Goal: Information Seeking & Learning: Learn about a topic

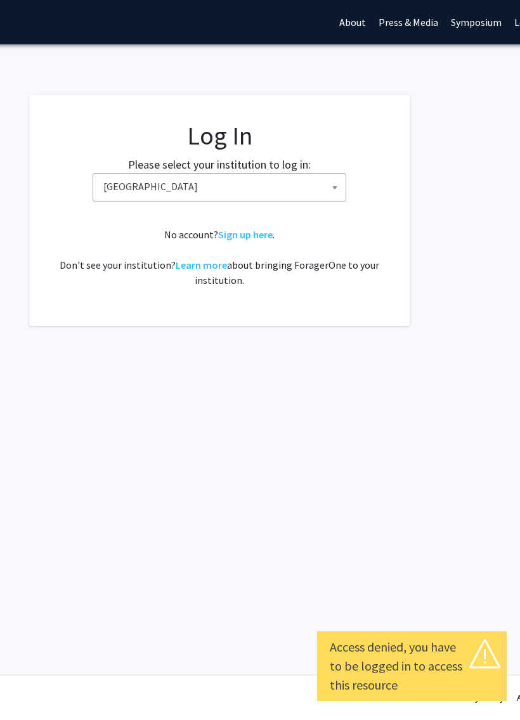
click at [320, 190] on span "[GEOGRAPHIC_DATA]" at bounding box center [222, 187] width 247 height 26
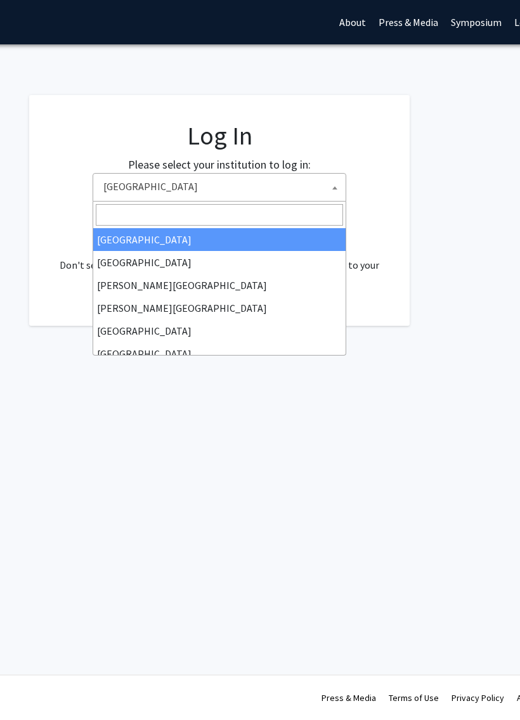
click at [279, 219] on input "Search" at bounding box center [219, 215] width 247 height 22
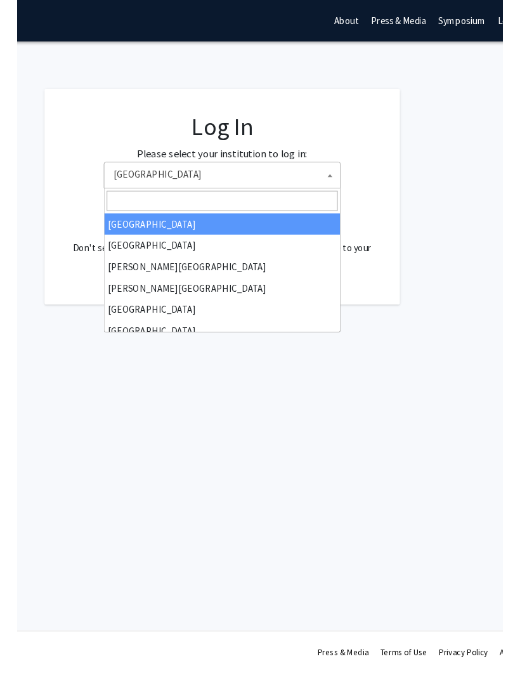
scroll to position [0, 160]
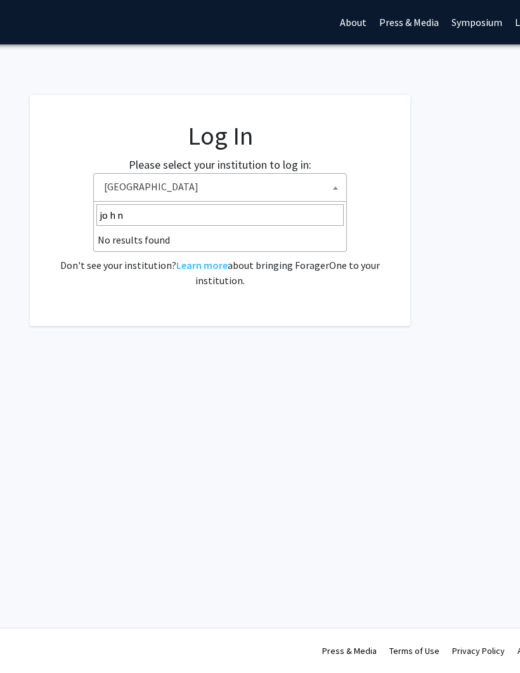
type input "john"
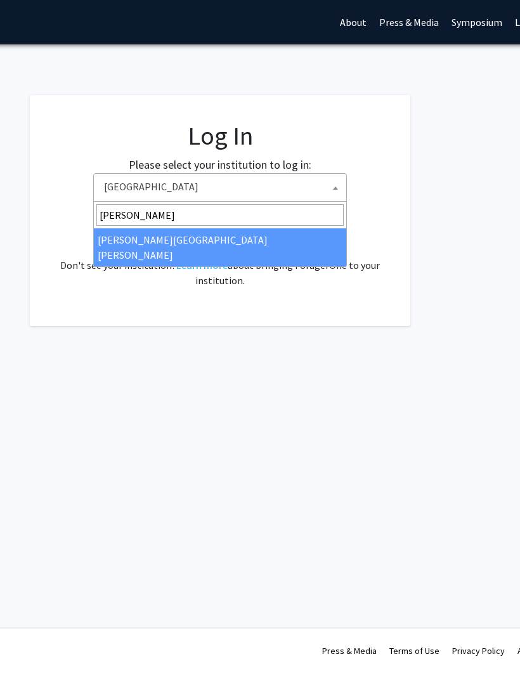
select select "1"
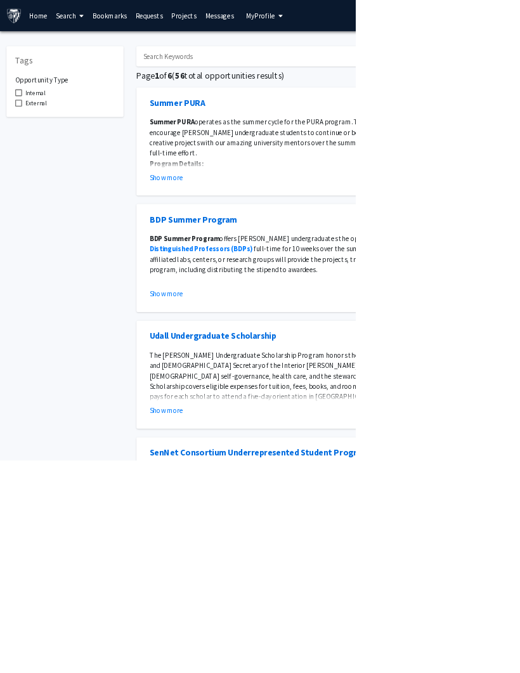
click at [43, 27] on link "Home" at bounding box center [56, 23] width 39 height 44
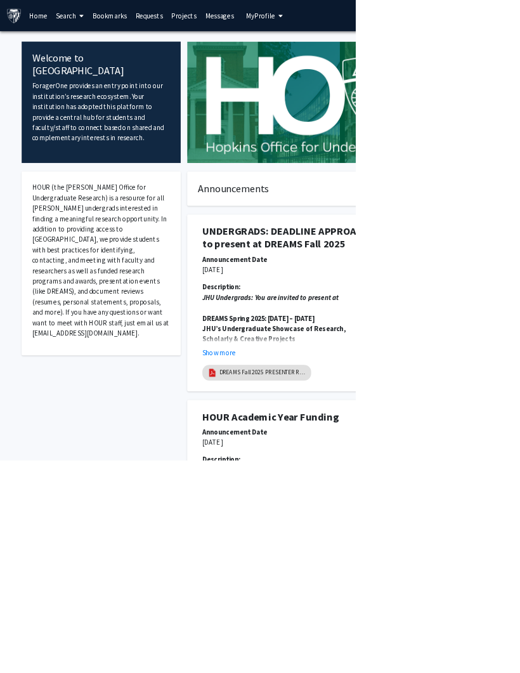
click at [110, 23] on link "Search" at bounding box center [102, 23] width 53 height 44
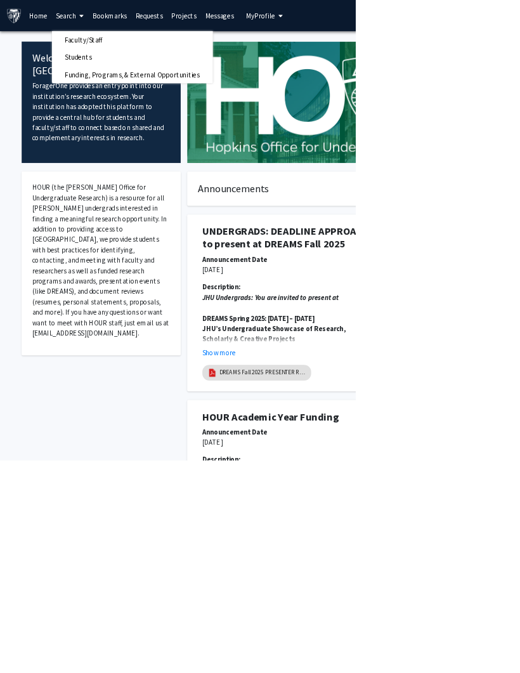
click at [146, 53] on span "Faculty/Staff" at bounding box center [122, 58] width 93 height 25
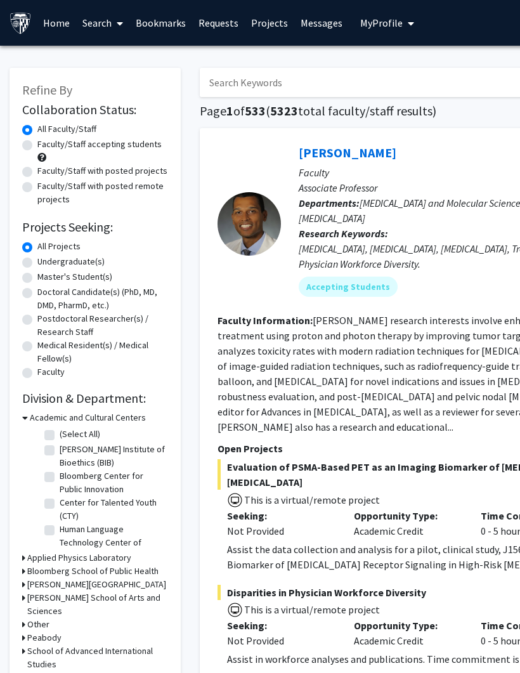
click at [37, 281] on label "Master's Student(s)" at bounding box center [74, 276] width 75 height 13
click at [37, 278] on input "Master's Student(s)" at bounding box center [41, 274] width 8 height 8
radio input "true"
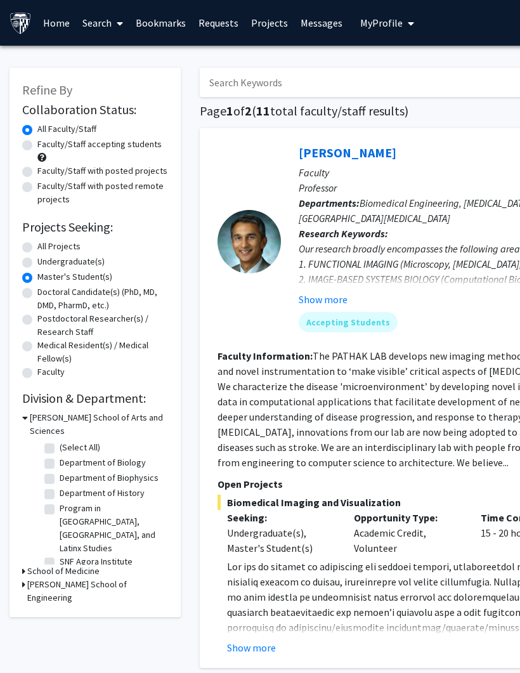
click at [37, 148] on label "Faculty/Staff accepting students" at bounding box center [99, 144] width 124 height 13
click at [37, 146] on input "Faculty/Staff accepting students" at bounding box center [41, 142] width 8 height 8
radio input "true"
click at [25, 578] on icon at bounding box center [23, 584] width 3 height 13
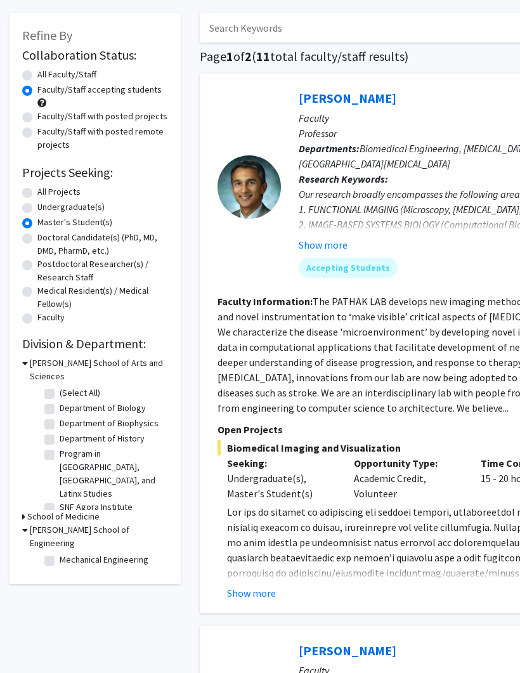
scroll to position [55, 0]
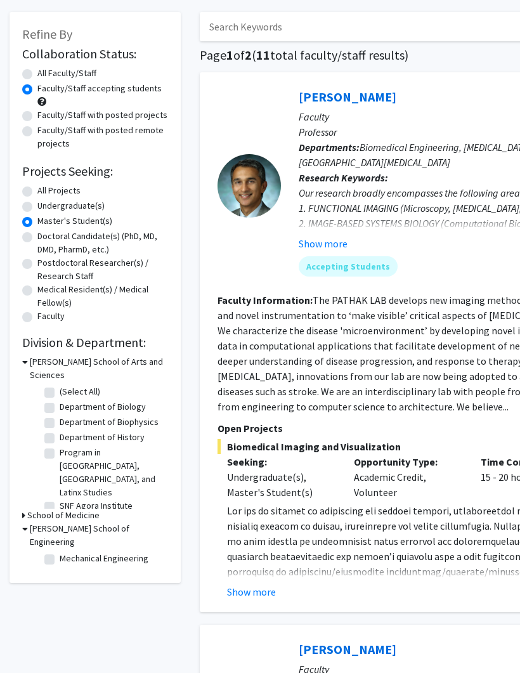
click at [30, 522] on h3 "[PERSON_NAME] School of Engineering" at bounding box center [99, 535] width 138 height 27
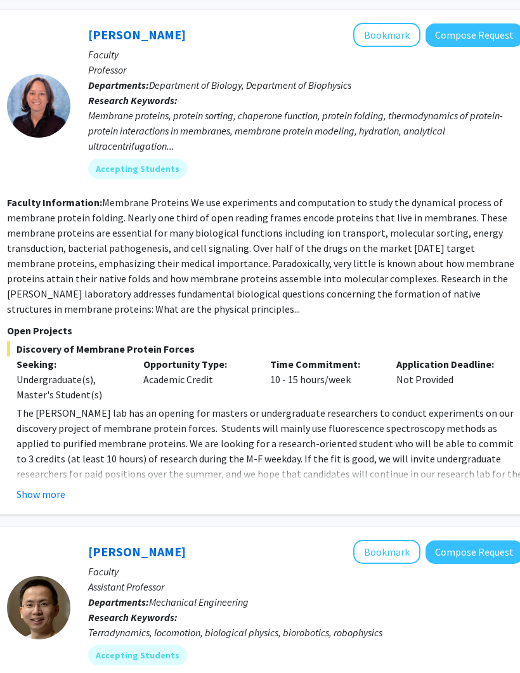
scroll to position [1223, 211]
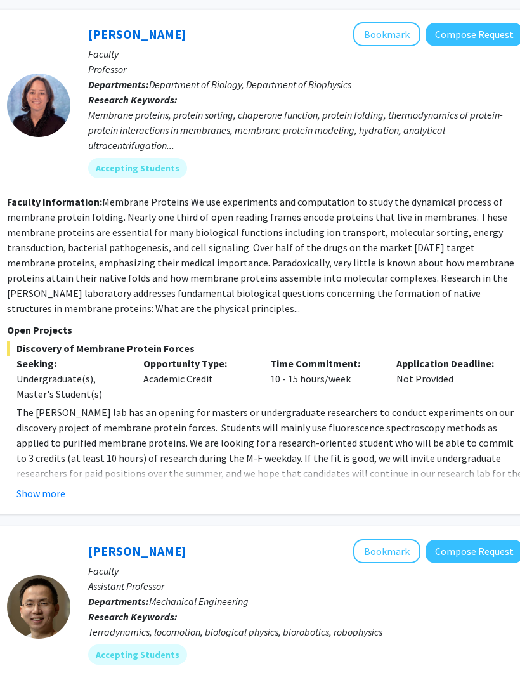
click at [55, 486] on button "Show more" at bounding box center [40, 493] width 49 height 15
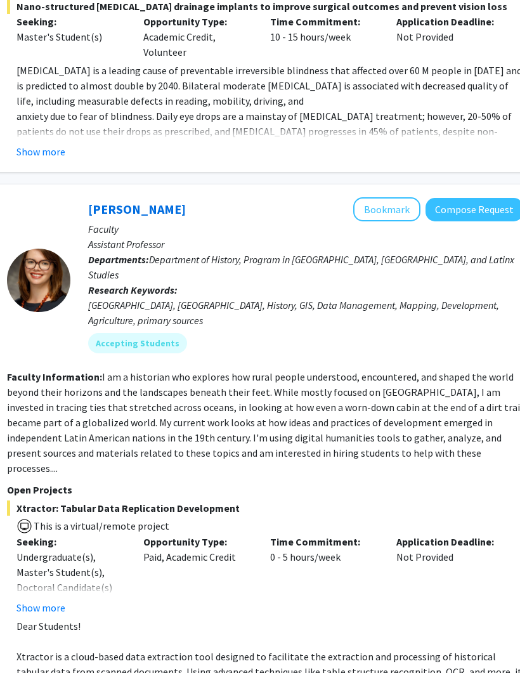
scroll to position [5733, 210]
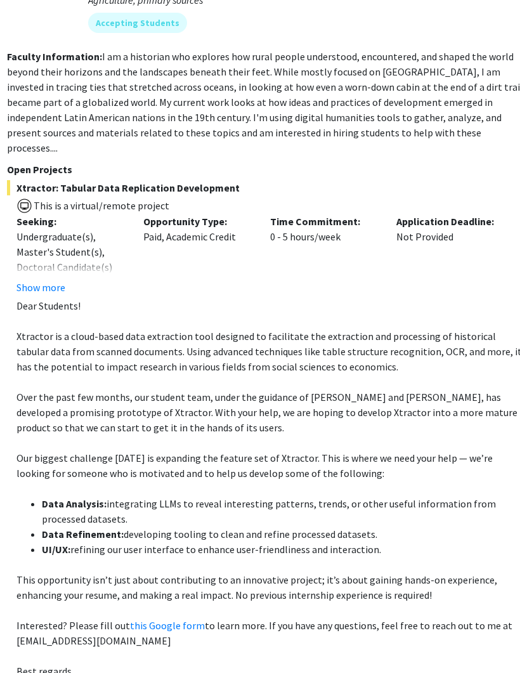
scroll to position [6044, 210]
click at [138, 619] on link "this Google form" at bounding box center [168, 625] width 75 height 13
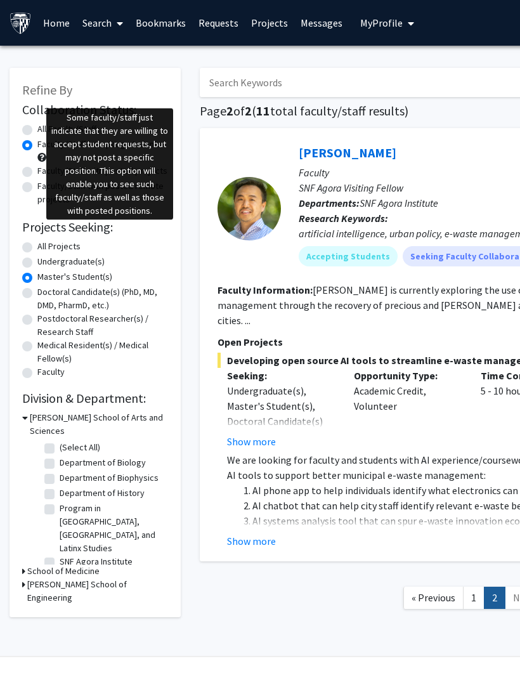
click at [42, 157] on span at bounding box center [41, 157] width 9 height 9
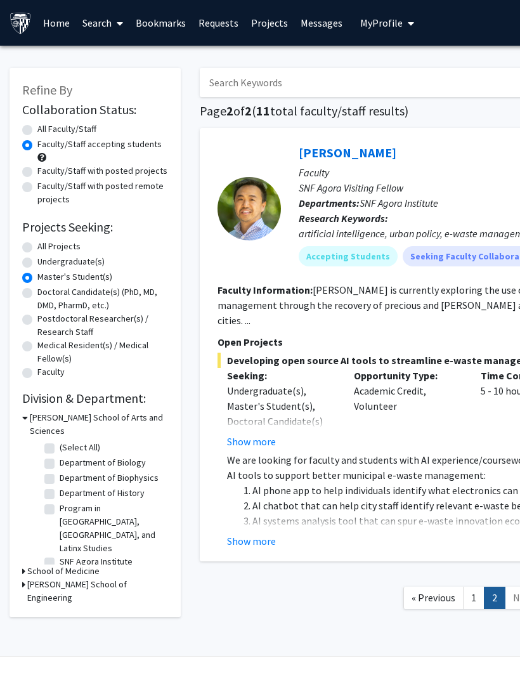
click at [40, 160] on div "Faculty/Staff accepting students" at bounding box center [95, 151] width 146 height 27
click at [37, 149] on label "Faculty/Staff accepting students" at bounding box center [99, 144] width 124 height 13
click at [37, 146] on input "Faculty/Staff accepting students" at bounding box center [41, 142] width 8 height 8
click at [40, 148] on label "Faculty/Staff accepting students" at bounding box center [99, 144] width 124 height 13
click at [40, 146] on input "Faculty/Staff accepting students" at bounding box center [41, 142] width 8 height 8
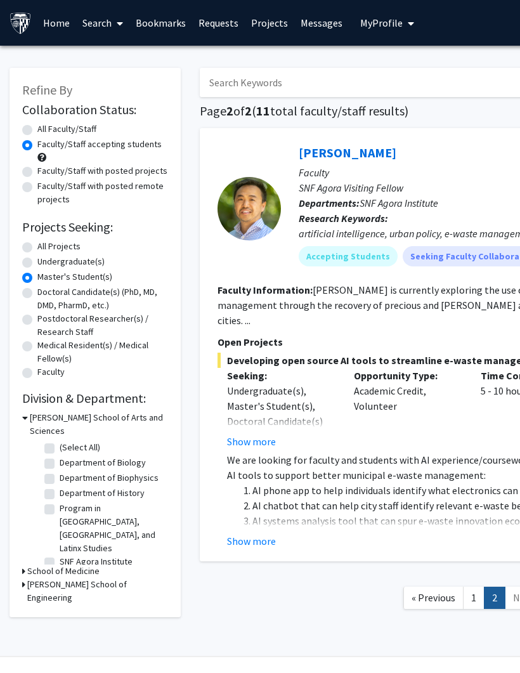
click at [39, 147] on label "Faculty/Staff accepting students" at bounding box center [99, 144] width 124 height 13
click at [39, 146] on input "Faculty/Staff accepting students" at bounding box center [41, 142] width 8 height 8
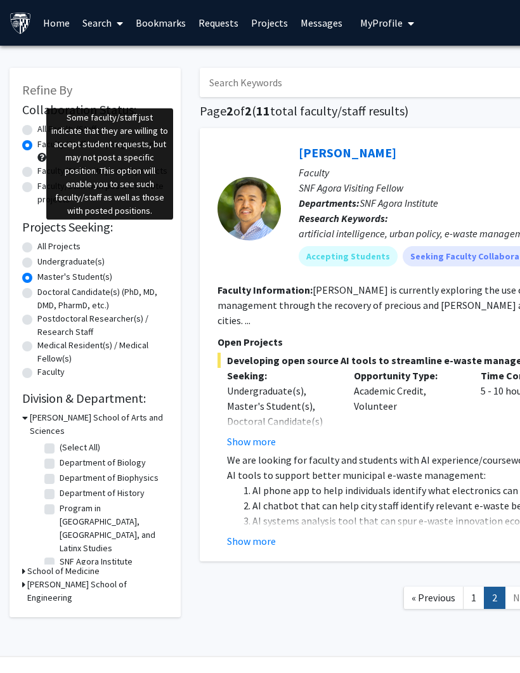
click at [44, 157] on span at bounding box center [41, 157] width 9 height 9
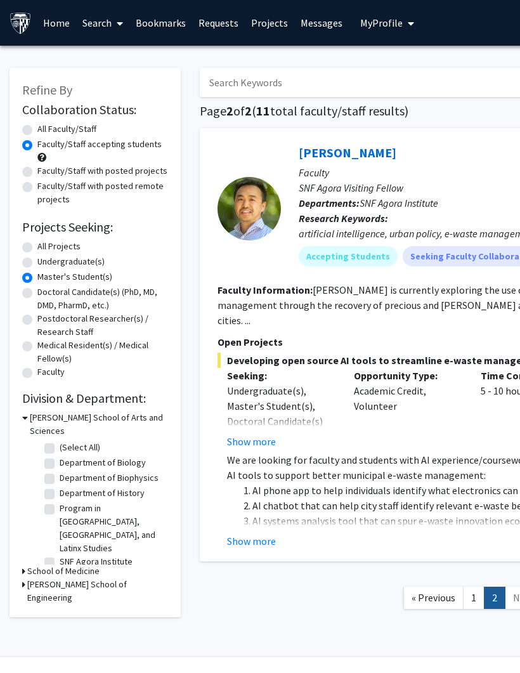
click at [44, 160] on span at bounding box center [41, 157] width 9 height 9
click at [40, 155] on span at bounding box center [41, 157] width 9 height 9
click at [42, 148] on label "Faculty/Staff accepting students" at bounding box center [99, 144] width 124 height 13
click at [42, 146] on input "Faculty/Staff accepting students" at bounding box center [41, 142] width 8 height 8
click at [48, 157] on div "Faculty/Staff accepting students" at bounding box center [95, 151] width 146 height 27
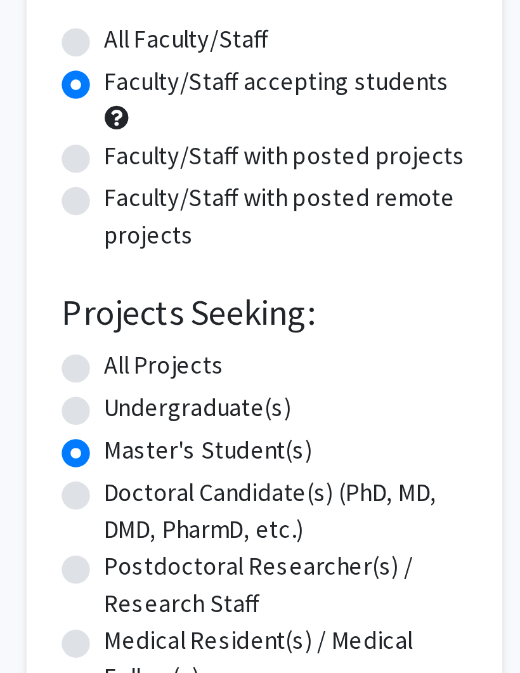
click at [39, 153] on span at bounding box center [41, 157] width 9 height 9
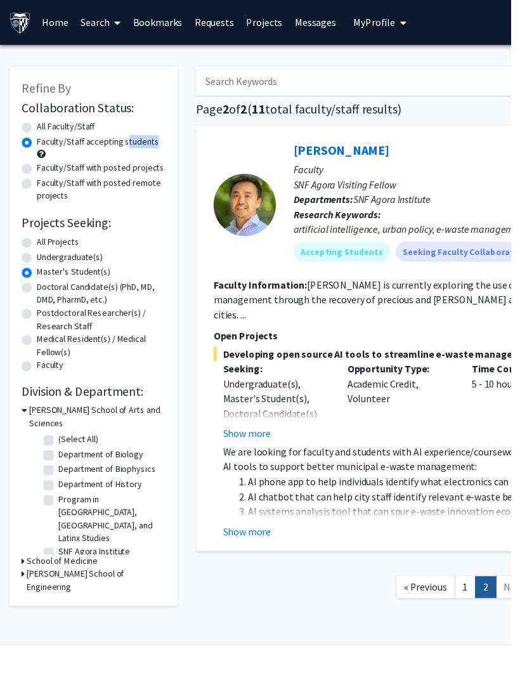
click at [48, 158] on div "Faculty/Staff accepting students" at bounding box center [95, 151] width 146 height 27
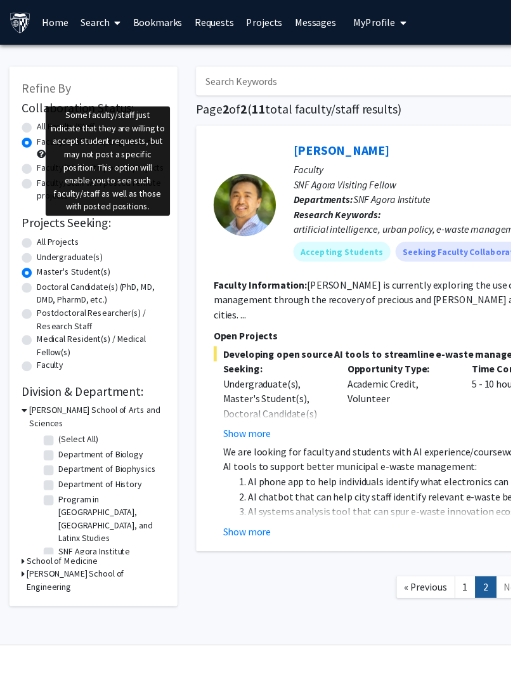
click at [41, 155] on span at bounding box center [41, 157] width 9 height 9
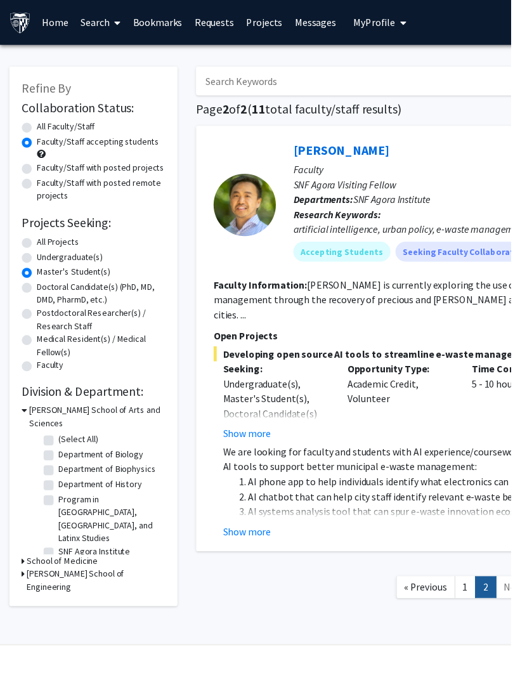
click at [41, 147] on label "Faculty/Staff accepting students" at bounding box center [99, 144] width 124 height 13
click at [41, 146] on input "Faculty/Staff accepting students" at bounding box center [41, 142] width 8 height 8
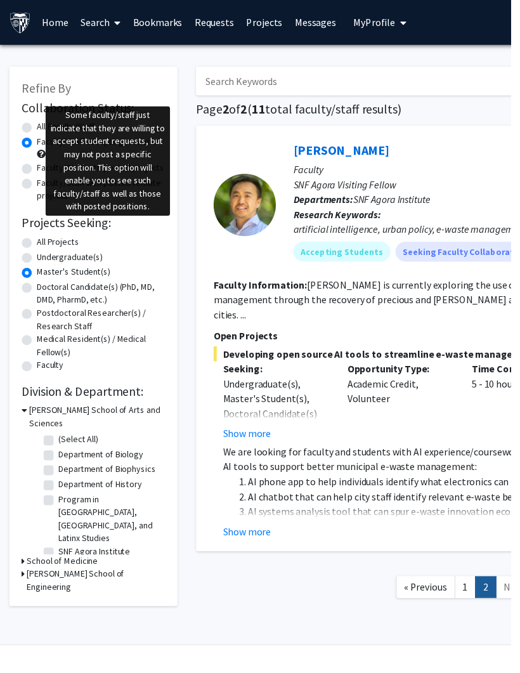
click at [44, 156] on span at bounding box center [41, 157] width 9 height 9
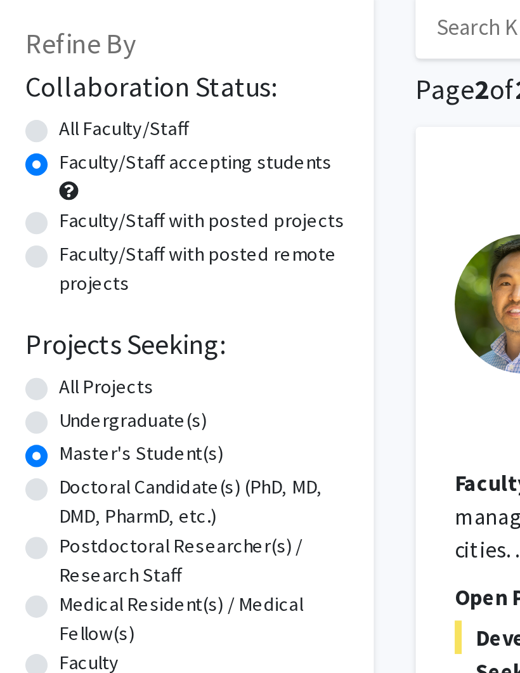
click at [37, 153] on span at bounding box center [41, 157] width 9 height 9
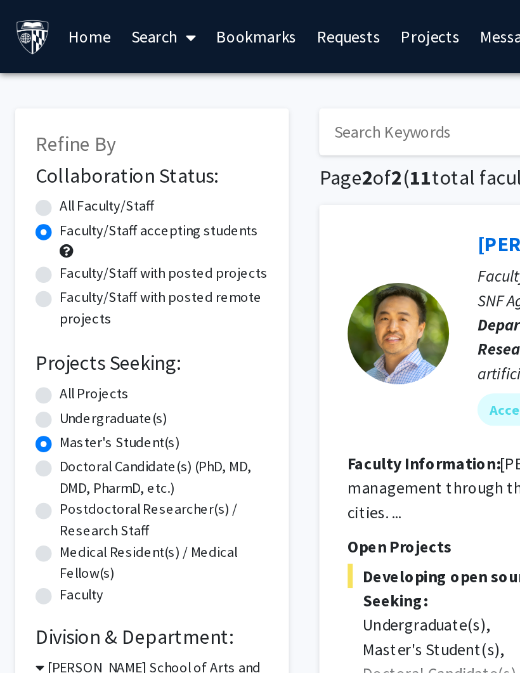
click at [46, 155] on span at bounding box center [41, 157] width 9 height 9
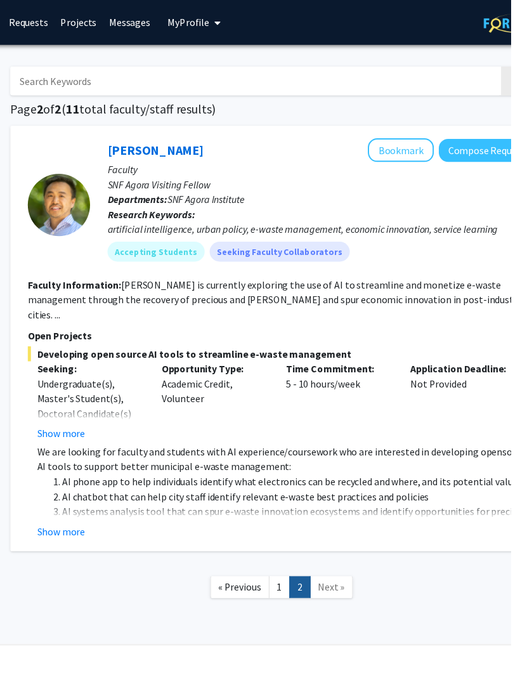
scroll to position [0, 186]
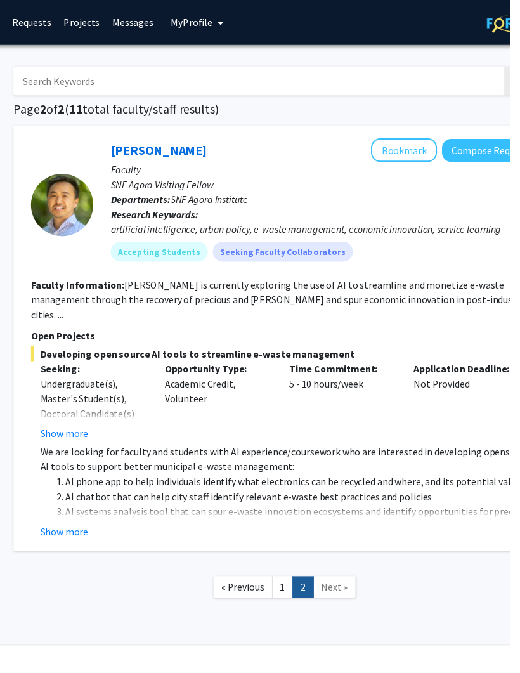
click at [78, 533] on button "Show more" at bounding box center [65, 540] width 49 height 15
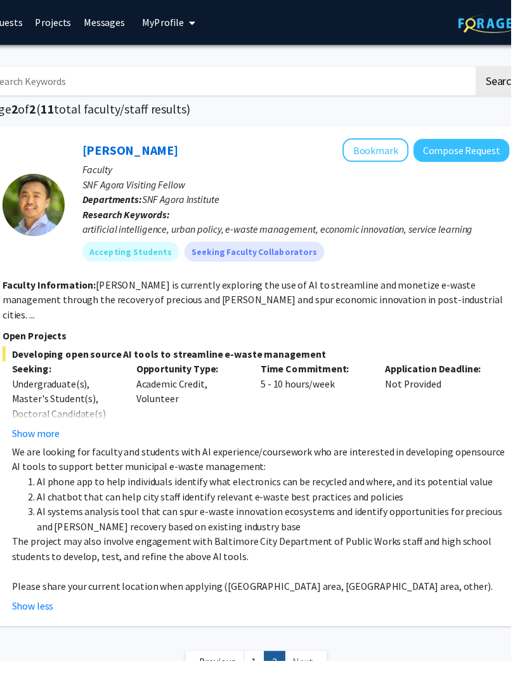
scroll to position [0, 215]
click at [43, 434] on button "Show more" at bounding box center [36, 441] width 49 height 15
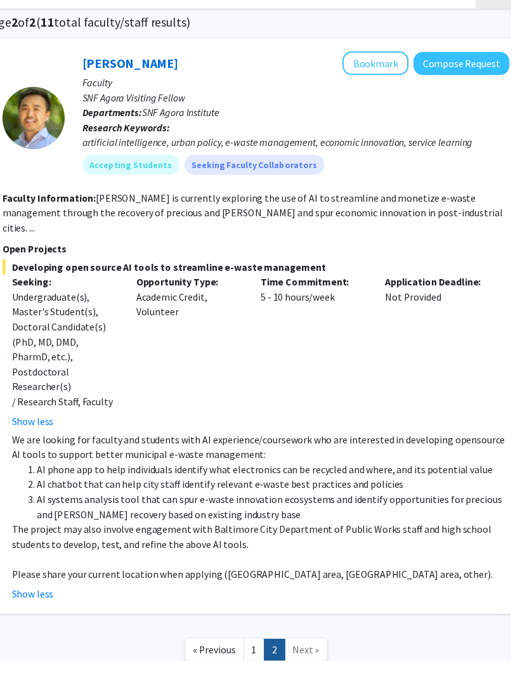
scroll to position [88, 216]
click at [463, 62] on button "Compose Request" at bounding box center [469, 64] width 98 height 23
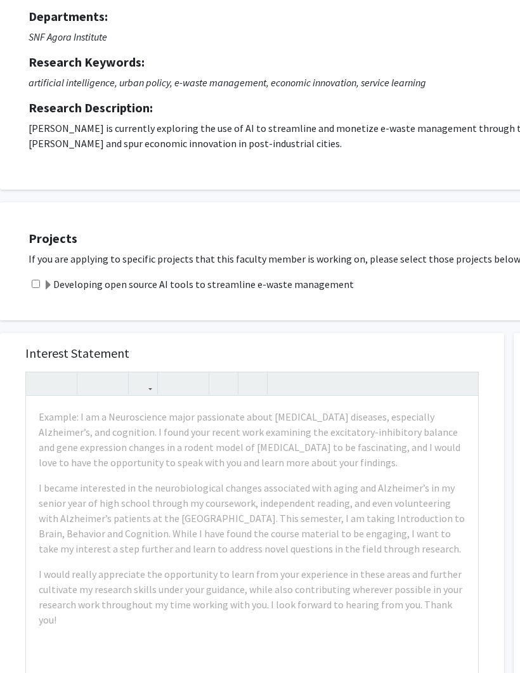
scroll to position [181, 41]
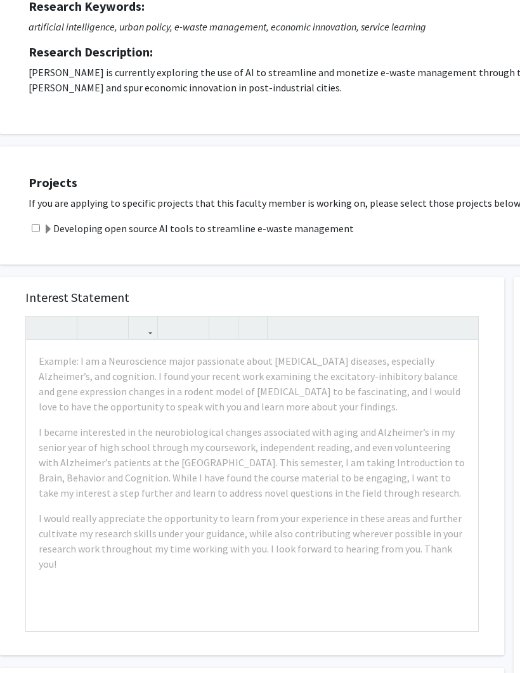
click at [55, 226] on label "Developing open source AI tools to streamline e-waste management" at bounding box center [198, 228] width 311 height 15
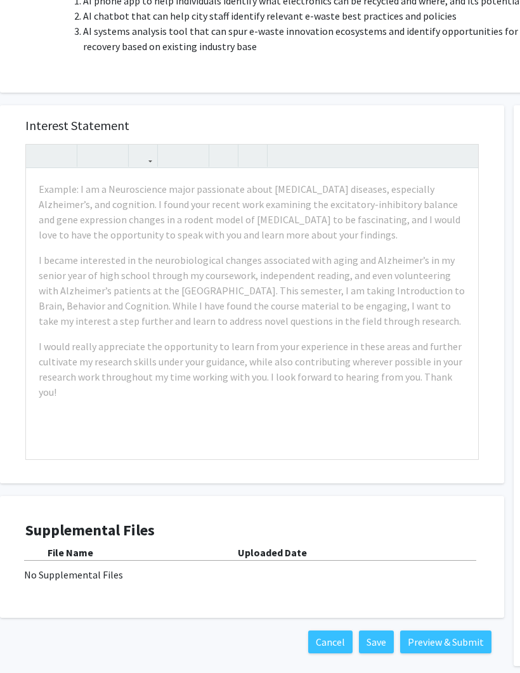
scroll to position [489, 41]
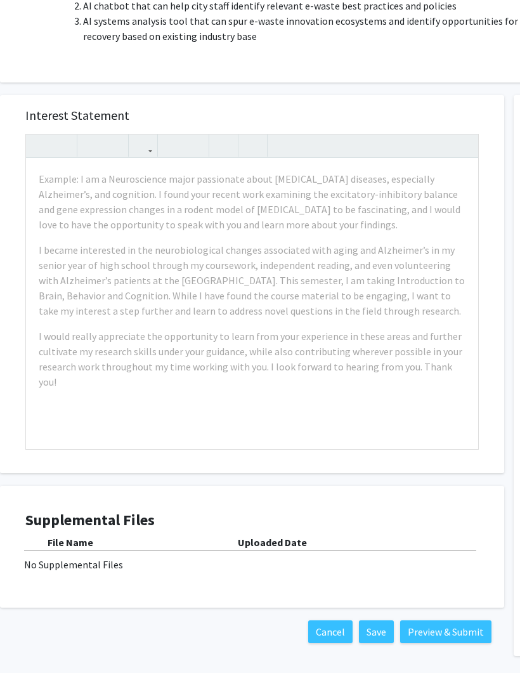
click at [125, 552] on div "File Name Uploaded Date No Supplemental Files" at bounding box center [251, 553] width 453 height 37
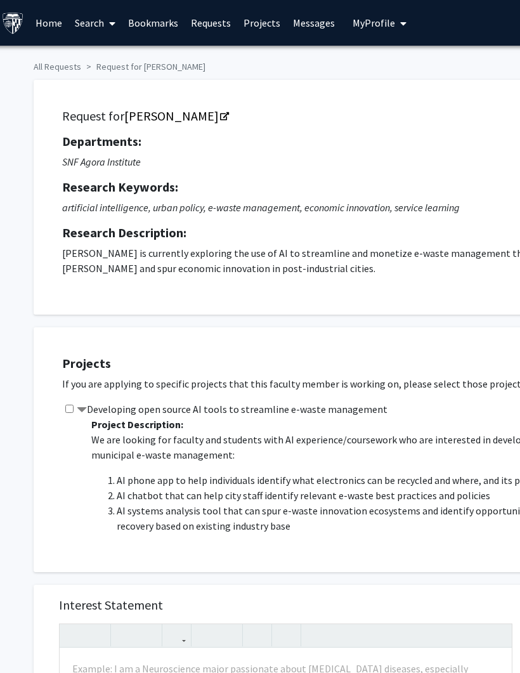
scroll to position [0, 0]
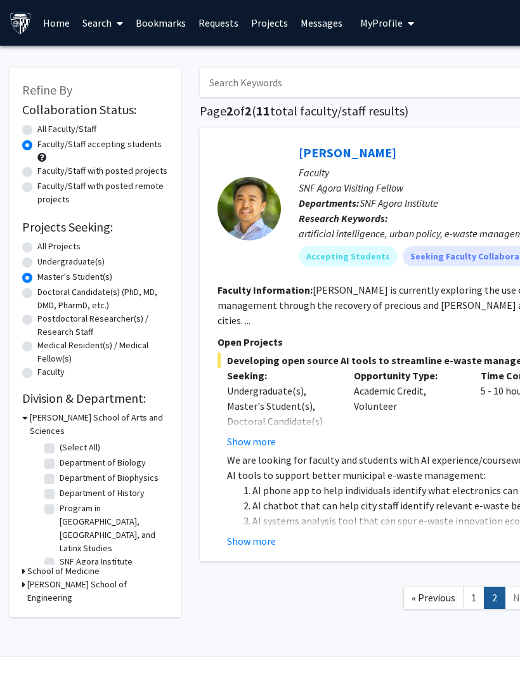
click at [118, 28] on span at bounding box center [117, 23] width 11 height 44
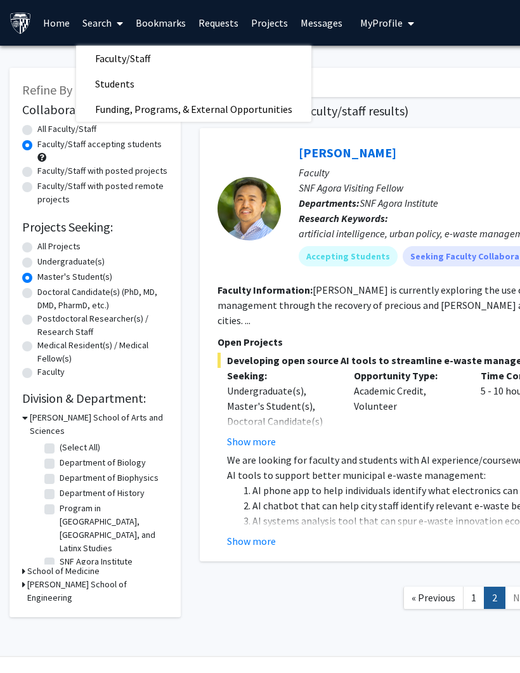
click at [254, 110] on span "Funding, Programs, & External Opportunities" at bounding box center [193, 108] width 235 height 25
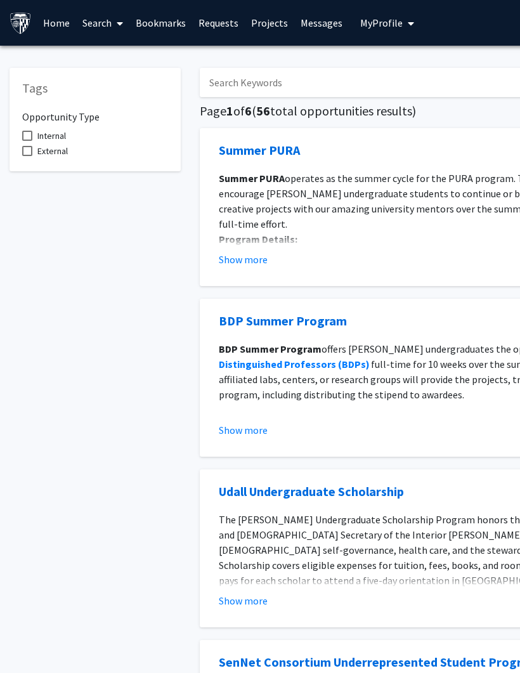
click at [123, 18] on icon at bounding box center [120, 23] width 6 height 10
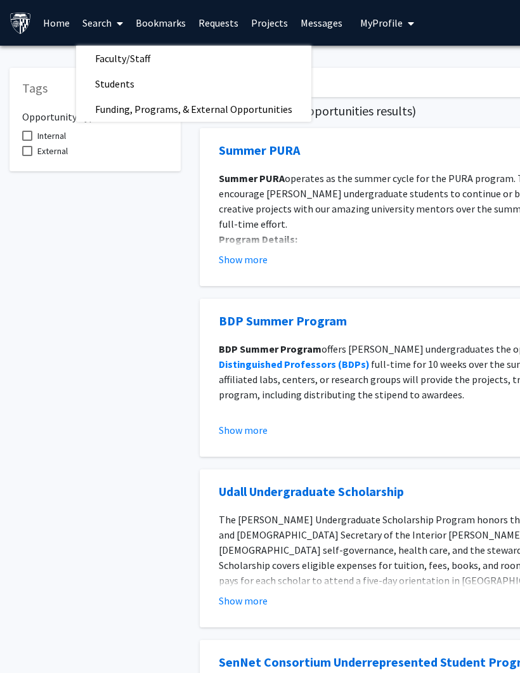
click at [162, 59] on span "Faculty/Staff" at bounding box center [122, 58] width 93 height 25
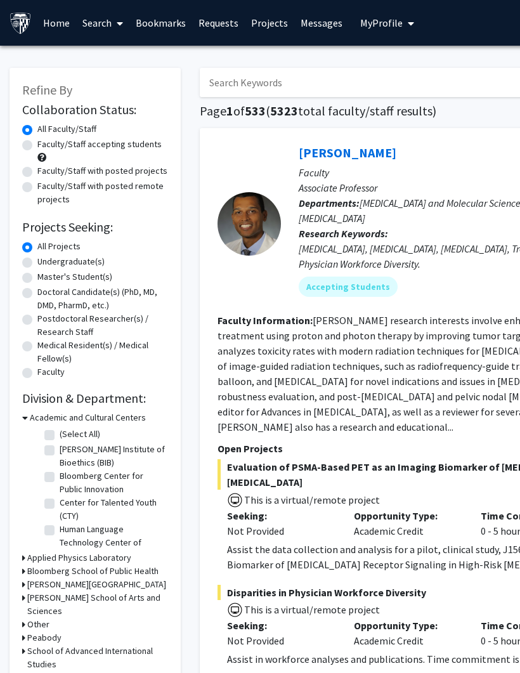
click at [37, 264] on label "Undergraduate(s)" at bounding box center [70, 261] width 67 height 13
click at [37, 263] on input "Undergraduate(s)" at bounding box center [41, 259] width 8 height 8
radio input "true"
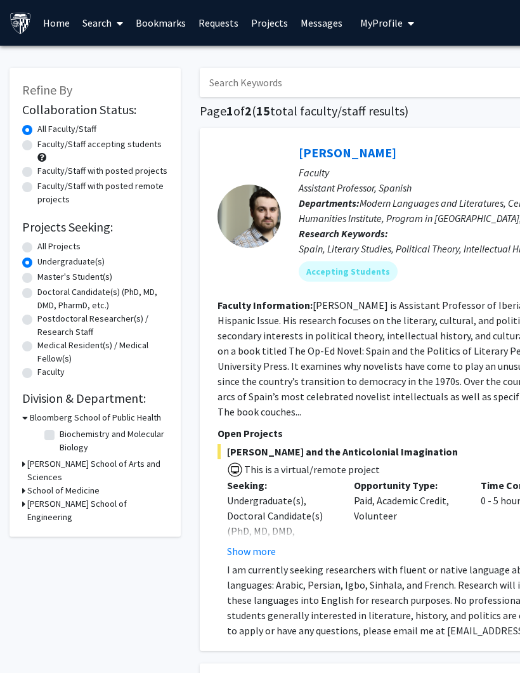
click at [23, 484] on icon at bounding box center [23, 490] width 3 height 13
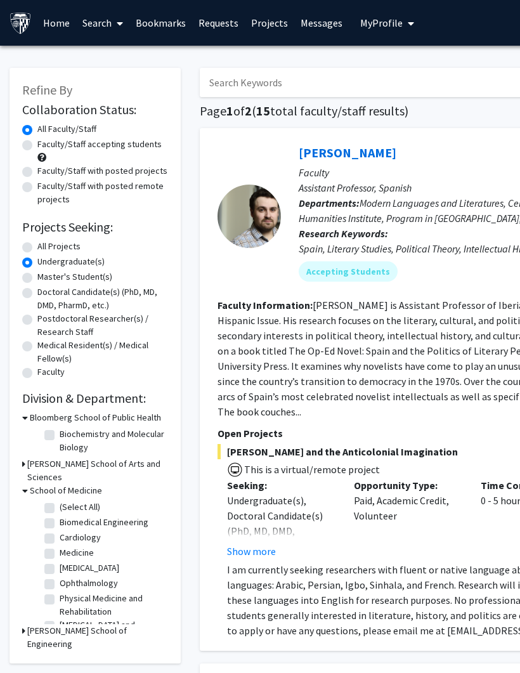
click at [38, 144] on label "Faculty/Staff accepting students" at bounding box center [99, 144] width 124 height 13
click at [38, 144] on input "Faculty/Staff accepting students" at bounding box center [41, 142] width 8 height 8
radio input "true"
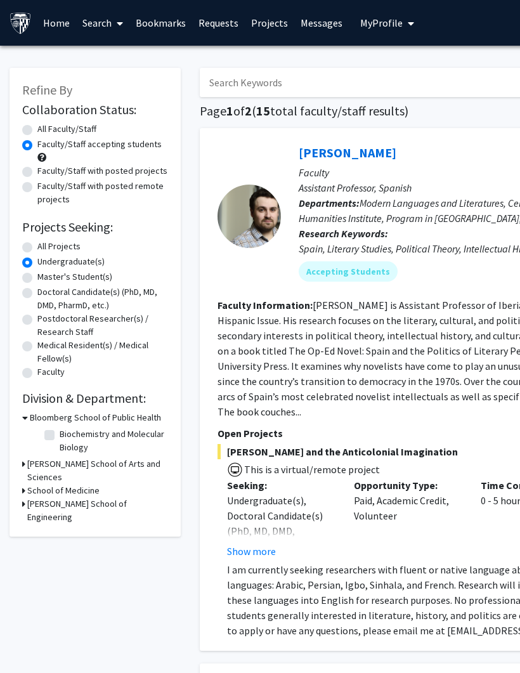
click at [37, 128] on label "All Faculty/Staff" at bounding box center [66, 128] width 59 height 13
click at [37, 128] on input "All Faculty/Staff" at bounding box center [41, 126] width 8 height 8
radio input "true"
click at [39, 139] on label "Faculty/Staff accepting students" at bounding box center [99, 144] width 124 height 13
click at [39, 139] on input "Faculty/Staff accepting students" at bounding box center [41, 142] width 8 height 8
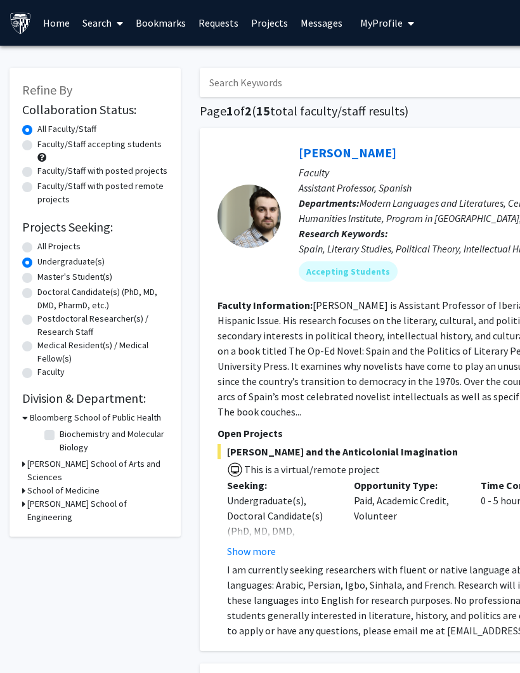
radio input "true"
click at [409, 27] on icon "My profile dropdown to access profile and logout" at bounding box center [411, 23] width 6 height 10
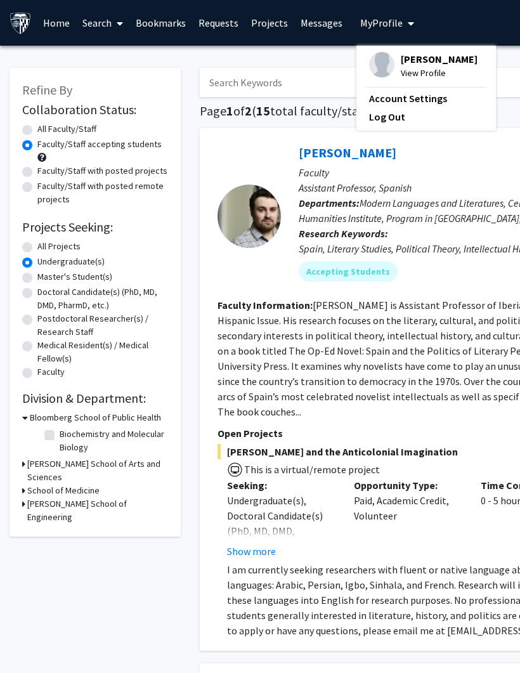
click at [407, 30] on span "My profile dropdown to access profile and logout" at bounding box center [408, 23] width 11 height 44
